Goal: Task Accomplishment & Management: Manage account settings

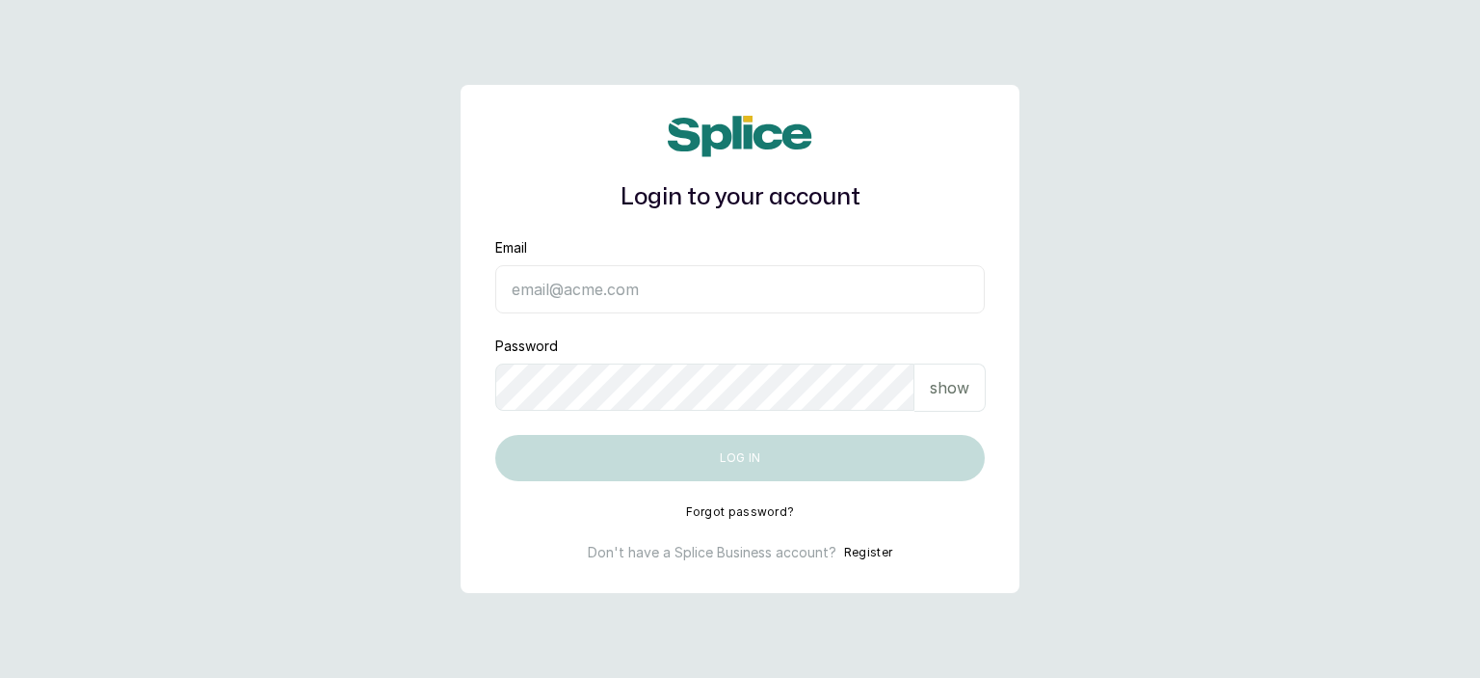
type input "sanctuarybywh@gmail.com"
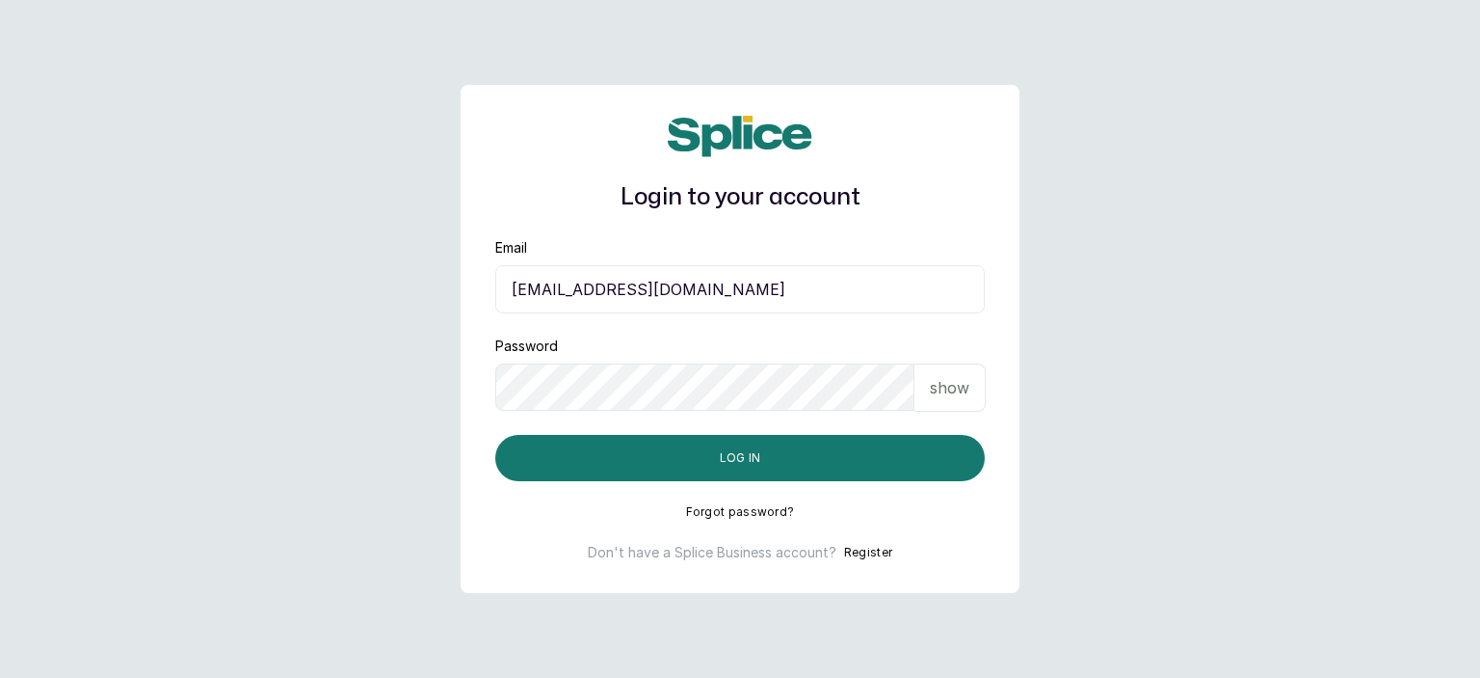
click at [964, 382] on p "show" at bounding box center [950, 387] width 40 height 23
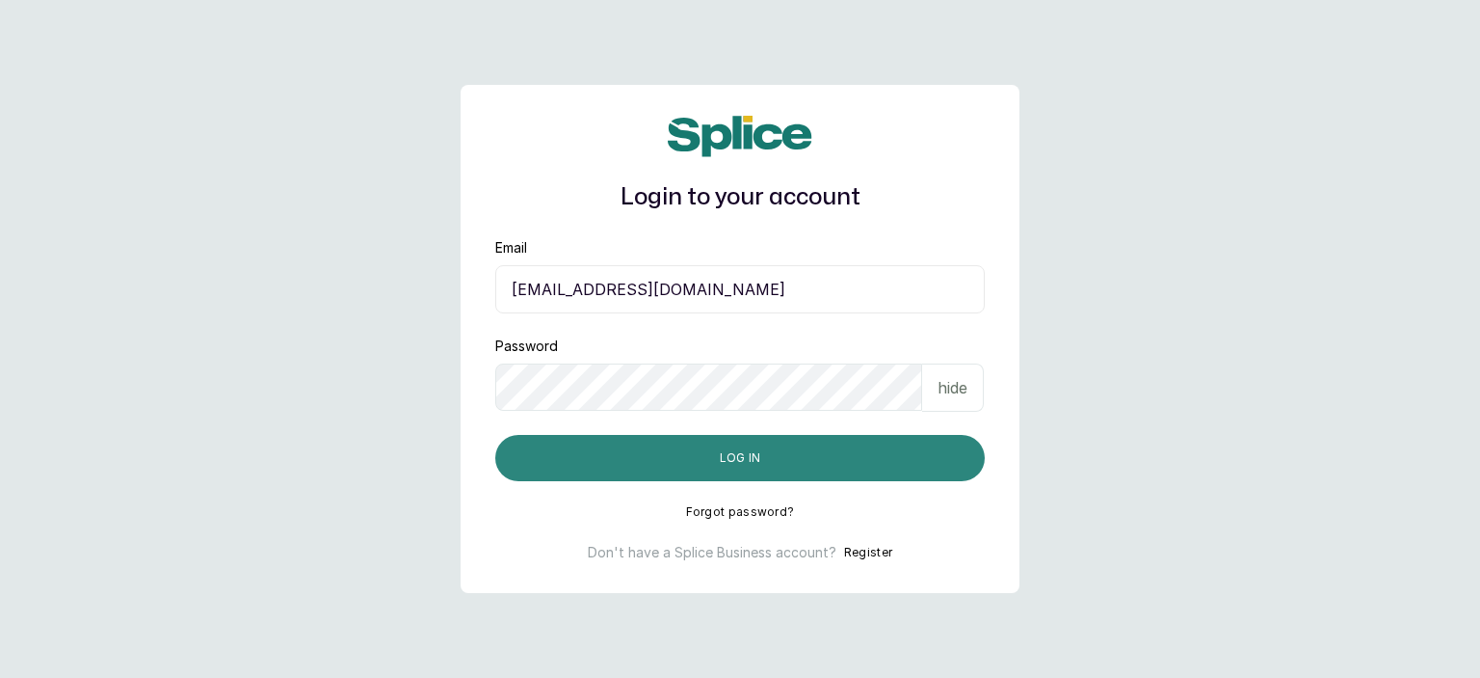
click at [790, 467] on button "Log in" at bounding box center [740, 458] width 490 height 46
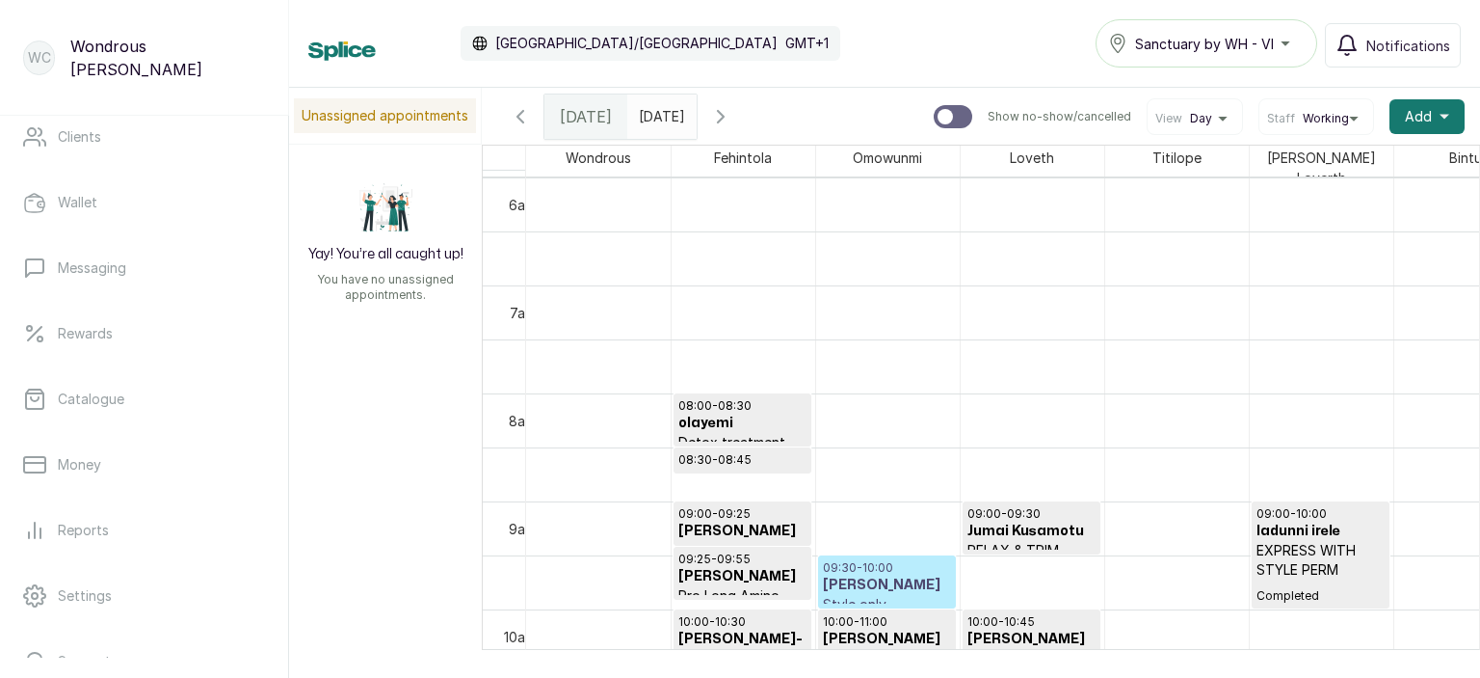
scroll to position [315, 0]
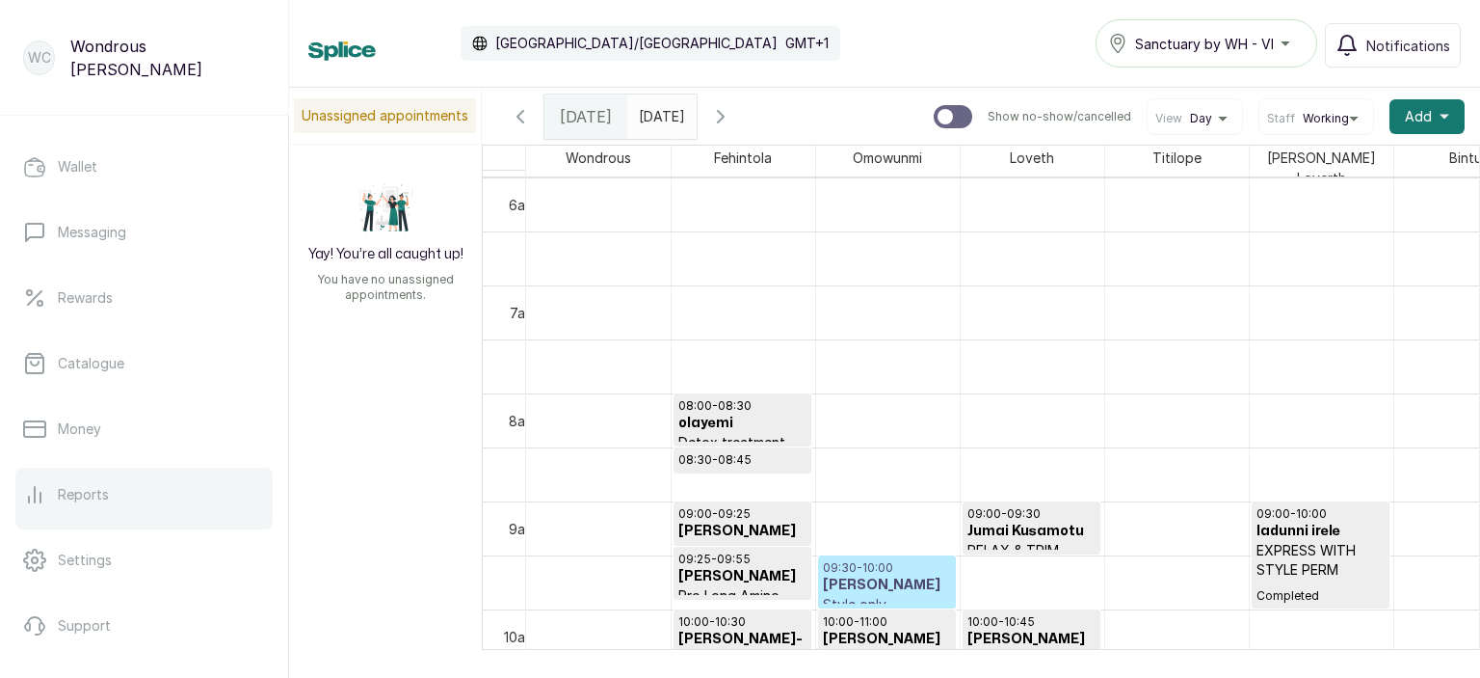
click at [96, 493] on p "Reports" at bounding box center [83, 494] width 51 height 19
